Goal: Navigation & Orientation: Find specific page/section

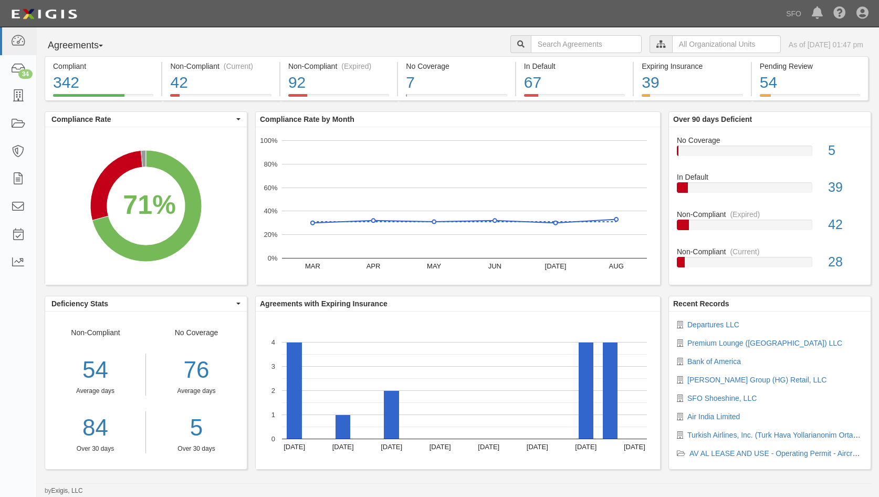
click at [88, 49] on button "Agreements" at bounding box center [84, 45] width 79 height 21
click at [86, 70] on link "Parties" at bounding box center [86, 67] width 83 height 14
click at [88, 45] on button "Agreements" at bounding box center [84, 45] width 79 height 21
click at [87, 67] on link "Parties" at bounding box center [86, 67] width 83 height 14
